Goal: Obtain resource: Download file/media

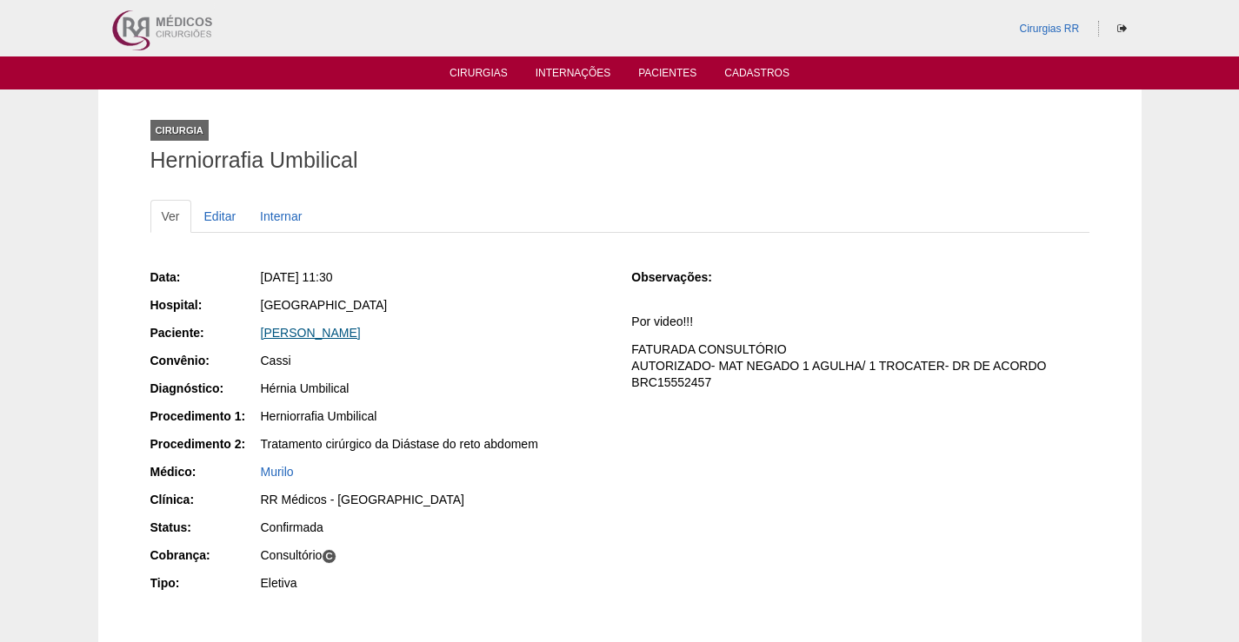
click at [342, 335] on link "[PERSON_NAME]" at bounding box center [311, 333] width 100 height 14
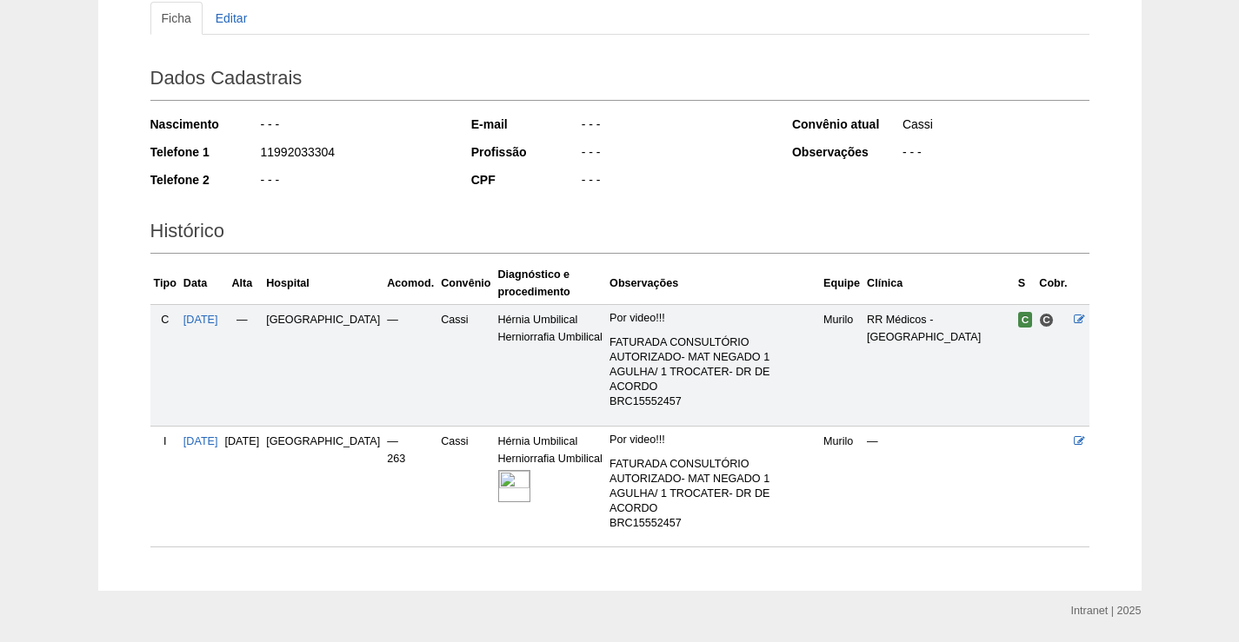
scroll to position [222, 0]
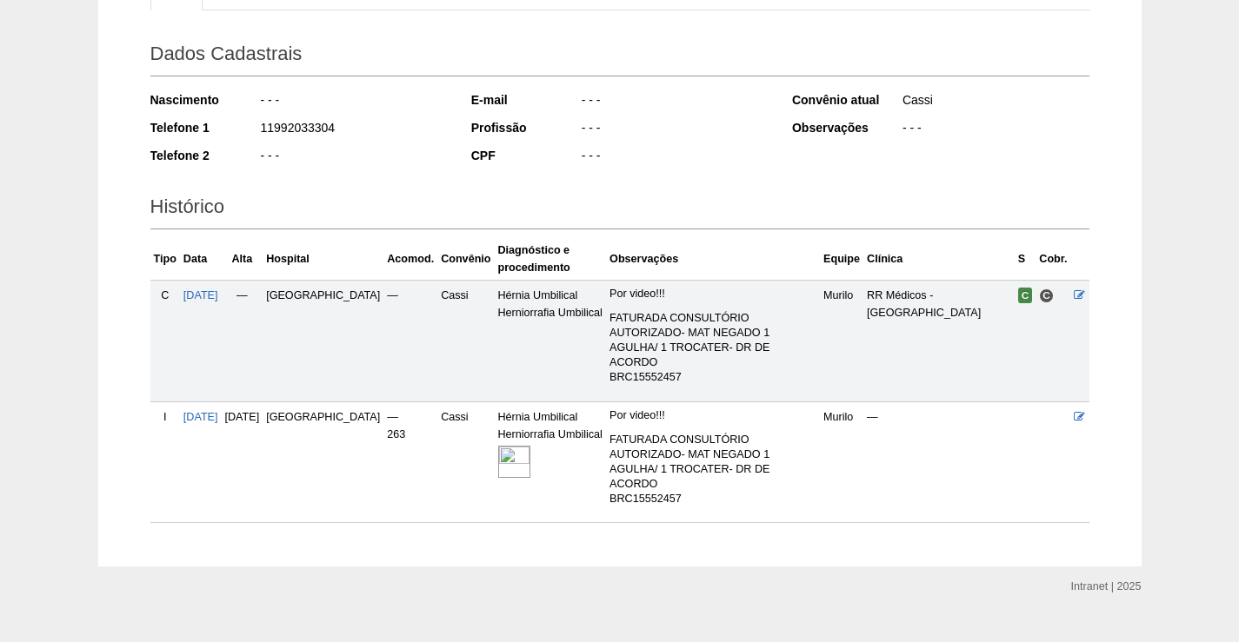
click at [498, 446] on img at bounding box center [514, 462] width 32 height 32
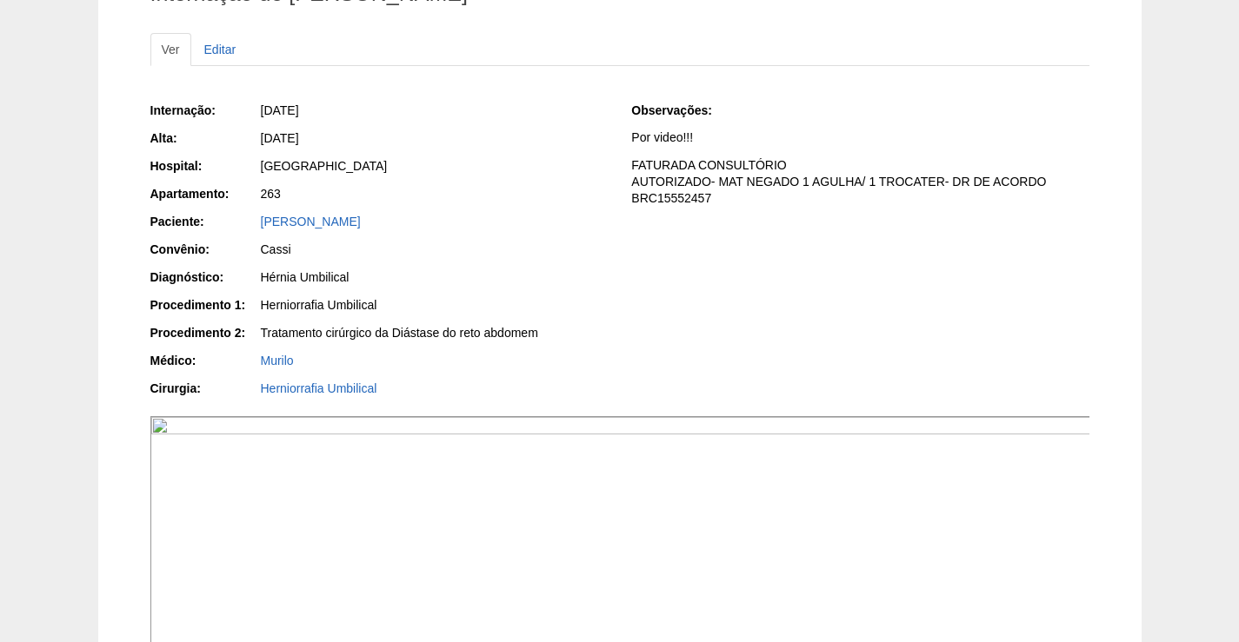
scroll to position [348, 0]
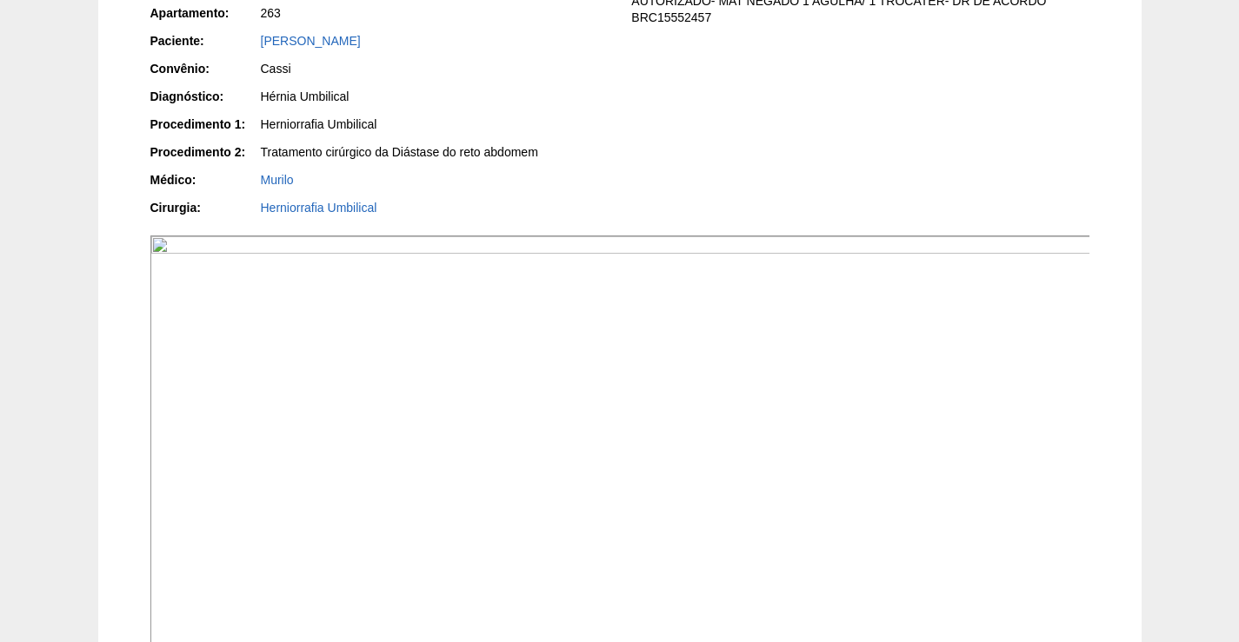
click at [821, 507] on img at bounding box center [620, 589] width 940 height 706
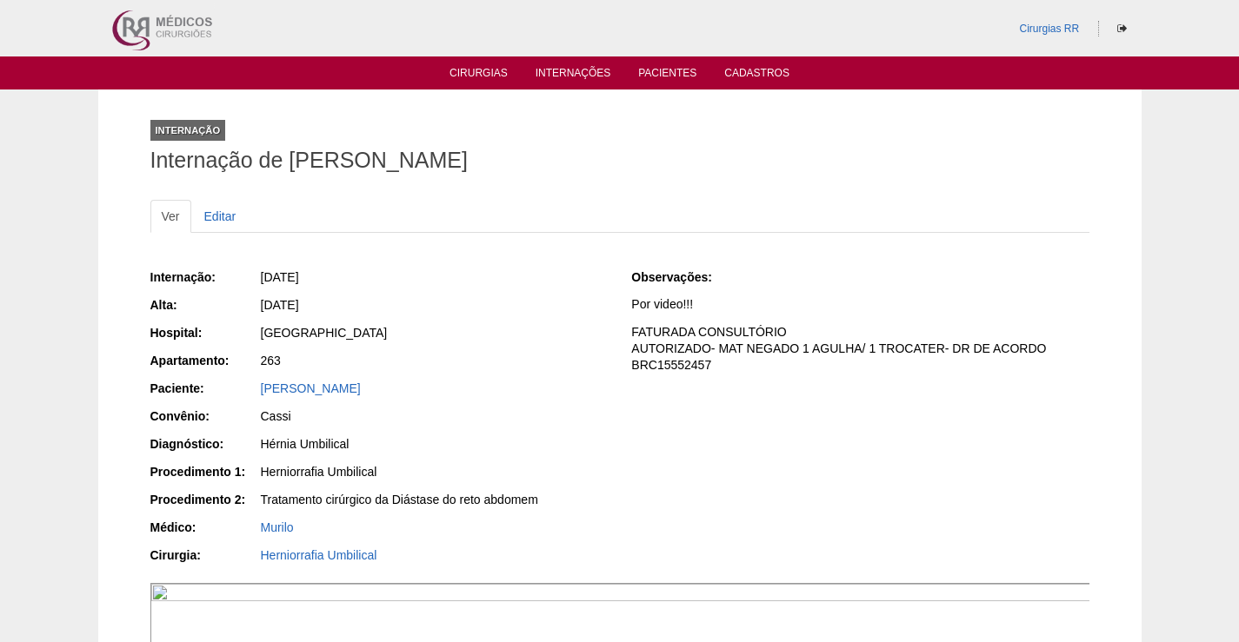
scroll to position [348, 0]
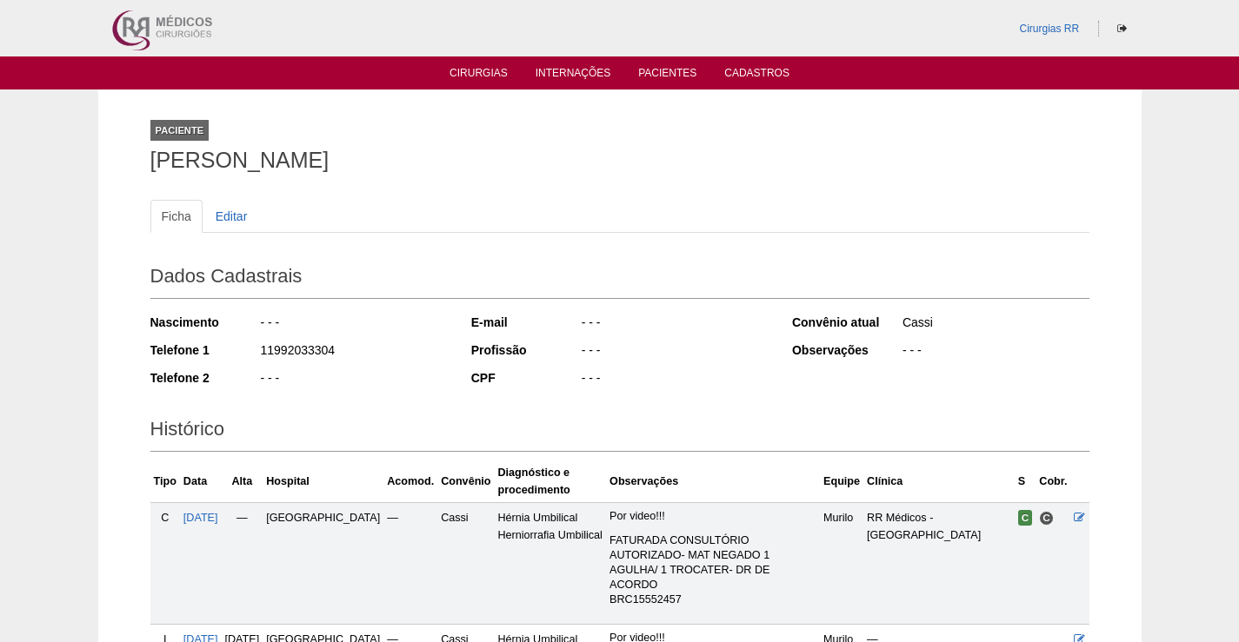
scroll to position [213, 0]
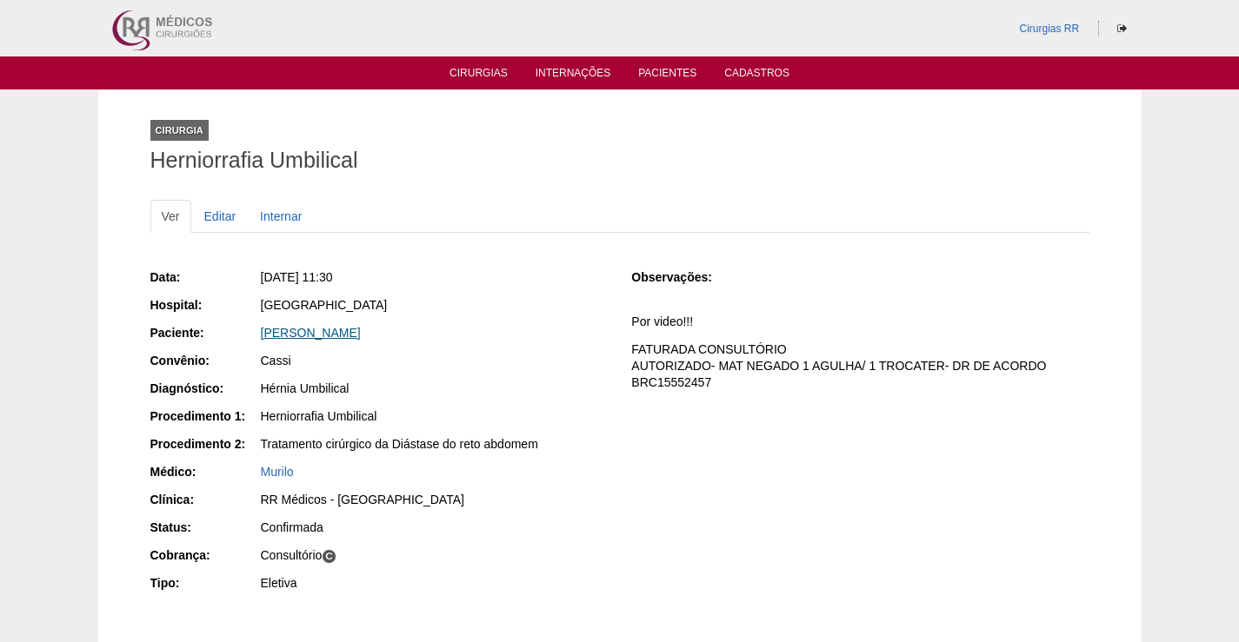
click at [315, 326] on link "[PERSON_NAME]" at bounding box center [311, 333] width 100 height 14
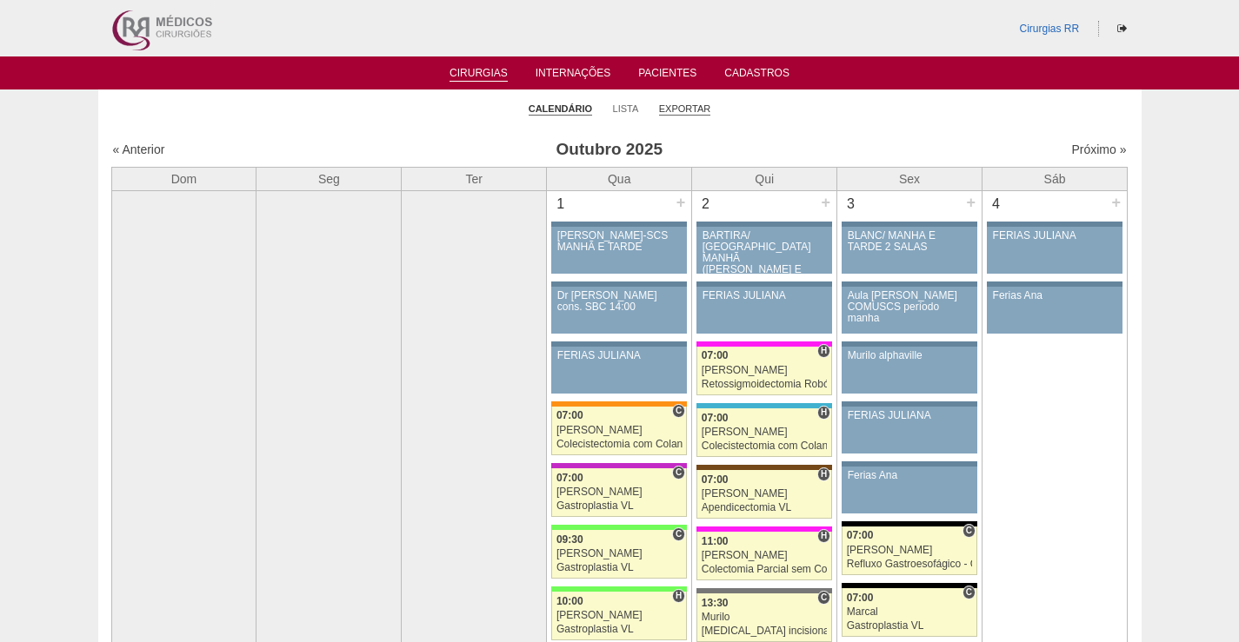
click at [687, 105] on link "Exportar" at bounding box center [685, 109] width 52 height 13
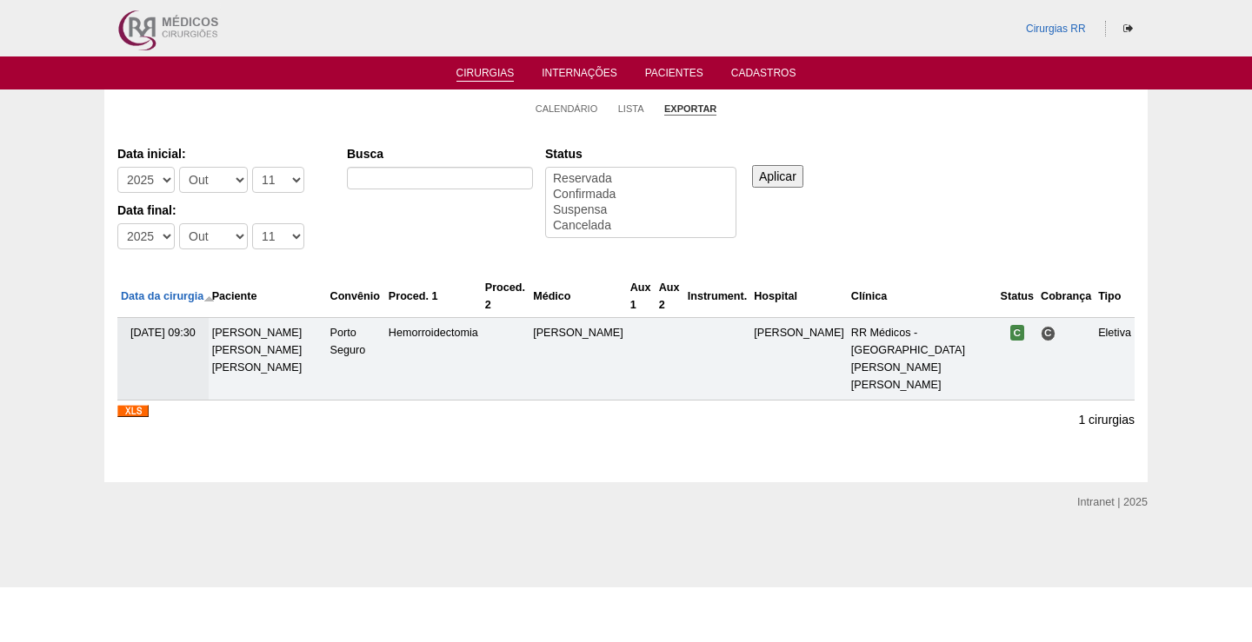
select select
click at [286, 183] on select "-Dia 1 2 3 4 5 6 7 8 9 10 11 12 13 14 15 16 17 18 19 20 21 22 23 24 25 26 27 28…" at bounding box center [278, 180] width 52 height 26
select select "10"
click at [252, 167] on select "-Dia 1 2 3 4 5 6 7 8 9 10 11 12 13 14 15 16 17 18 19 20 21 22 23 24 25 26 27 28…" at bounding box center [278, 180] width 52 height 26
click at [282, 237] on select "-Dia 1 2 3 4 5 6 7 8 9 10 11 12 13 14 15 16 17 18 19 20 21 22 23 24 25 26 27 28…" at bounding box center [278, 236] width 52 height 26
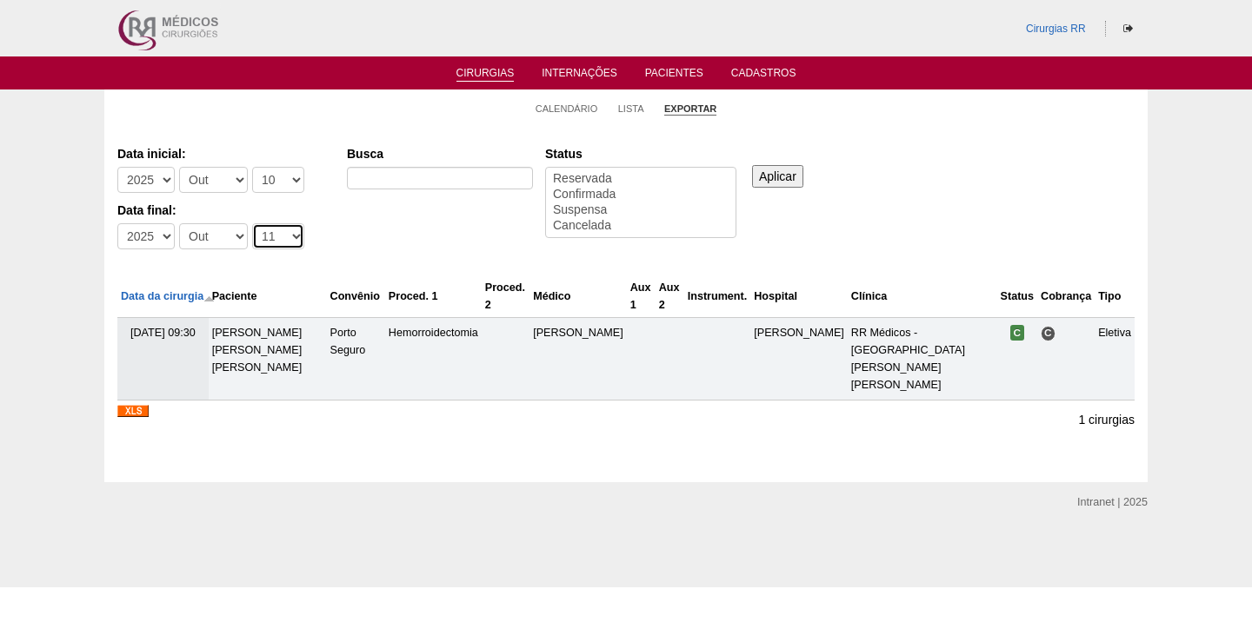
select select "10"
click at [252, 223] on select "-Dia 1 2 3 4 5 6 7 8 9 10 11 12 13 14 15 16 17 18 19 20 21 22 23 24 25 26 27 28…" at bounding box center [278, 236] width 52 height 26
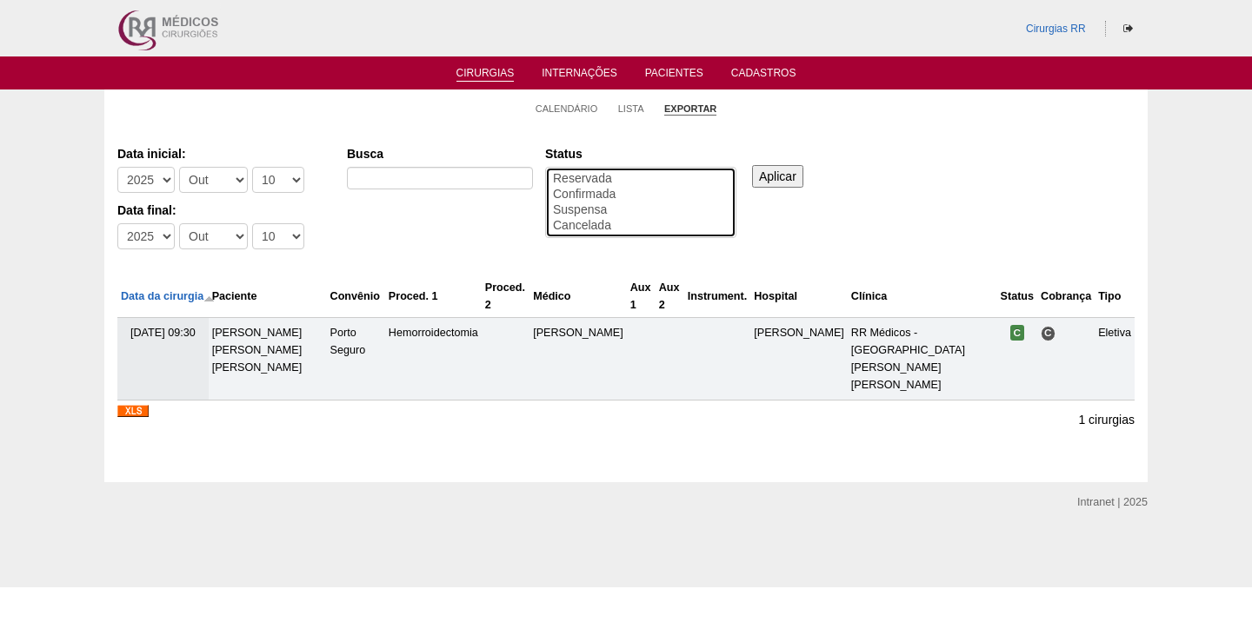
select select "conf"
click at [605, 193] on option "Confirmada" at bounding box center [640, 195] width 179 height 16
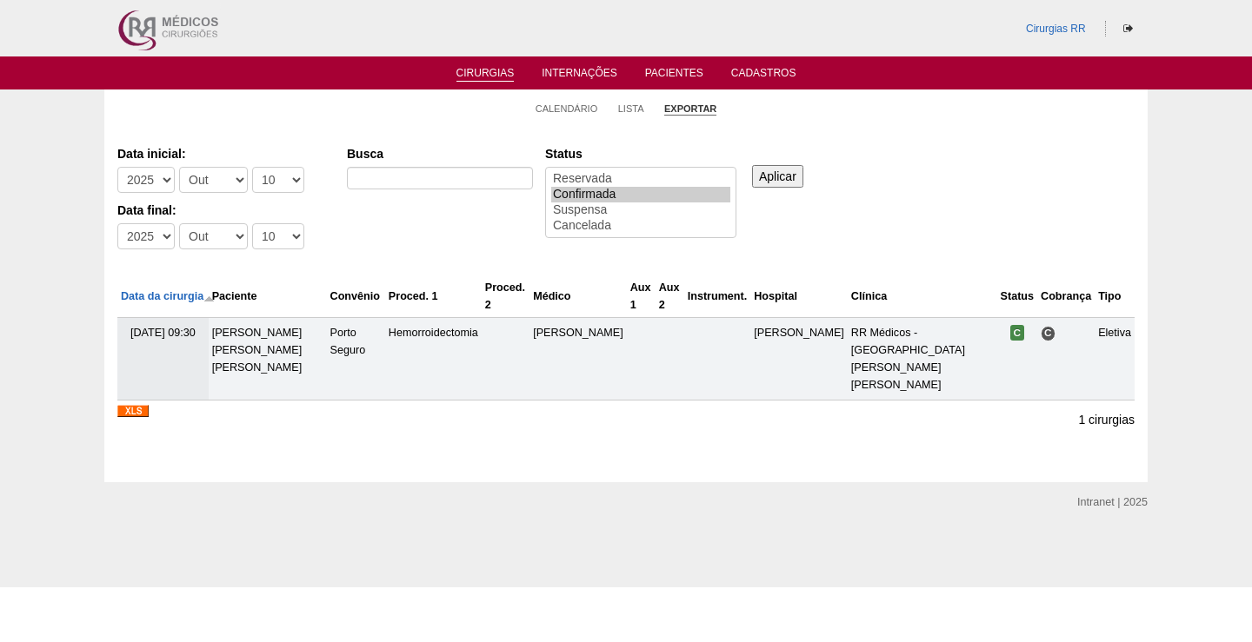
drag, startPoint x: 780, startPoint y: 176, endPoint x: 806, endPoint y: 192, distance: 30.1
click at [780, 174] on input "Aplicar" at bounding box center [777, 176] width 51 height 23
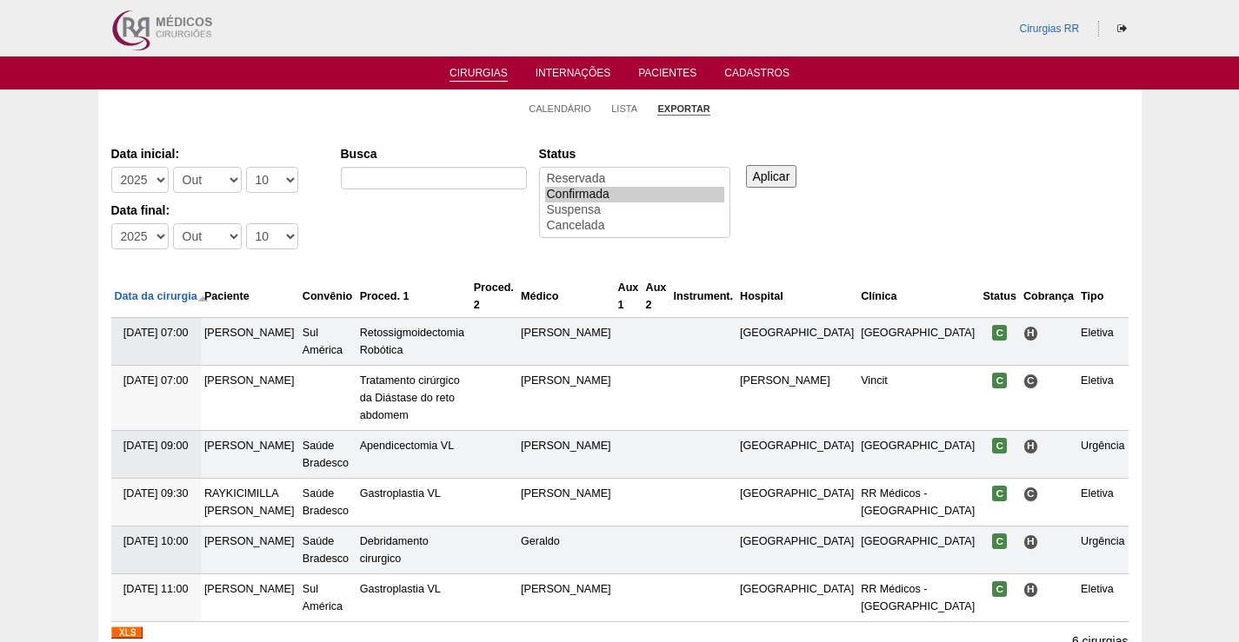
scroll to position [167, 0]
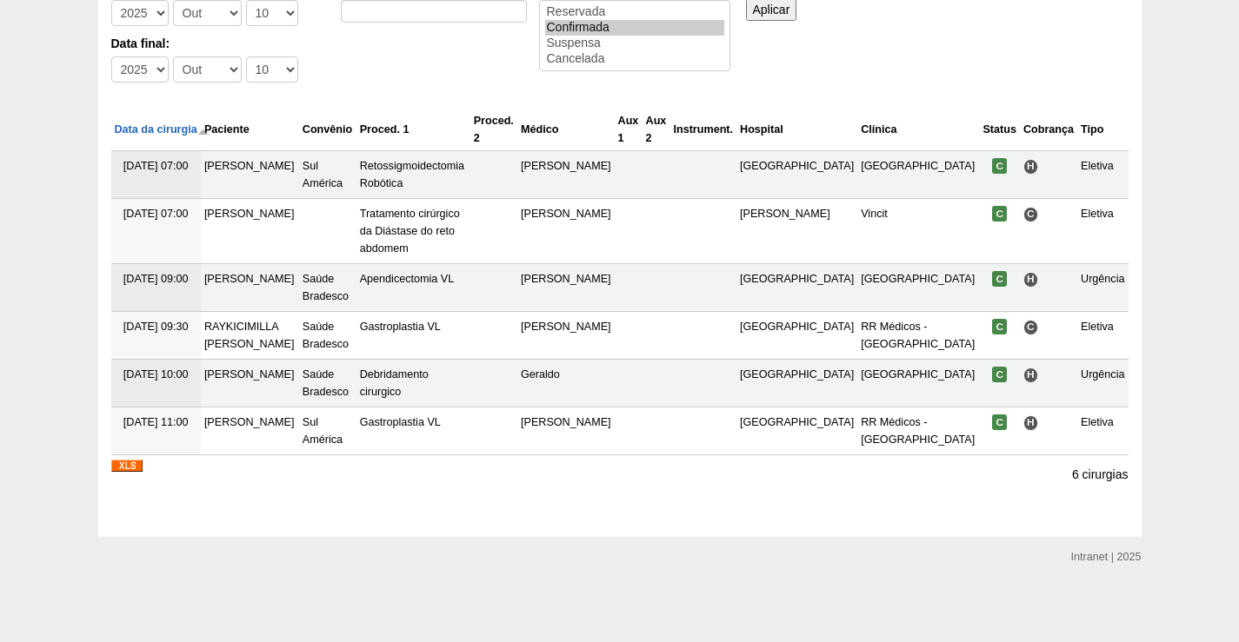
click at [133, 464] on img at bounding box center [126, 466] width 31 height 12
